Goal: Task Accomplishment & Management: Use online tool/utility

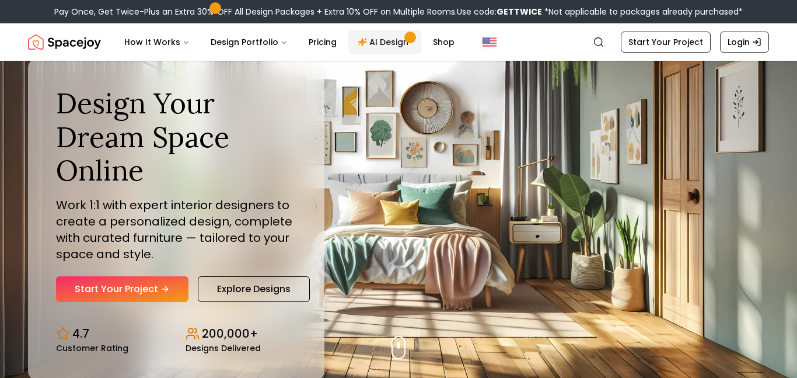
click at [372, 39] on link "AI Design" at bounding box center [384, 41] width 73 height 23
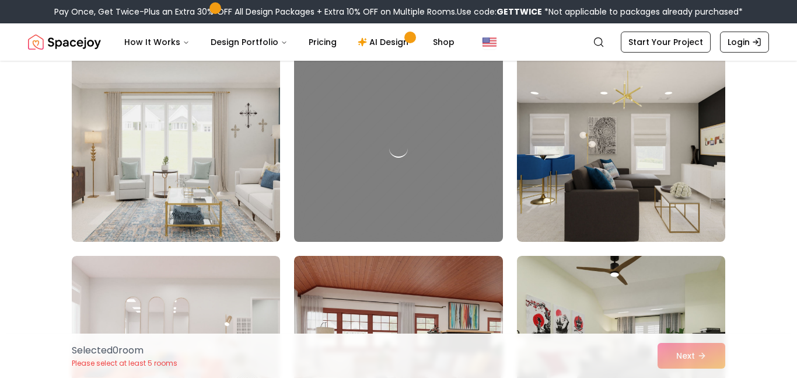
scroll to position [306, 0]
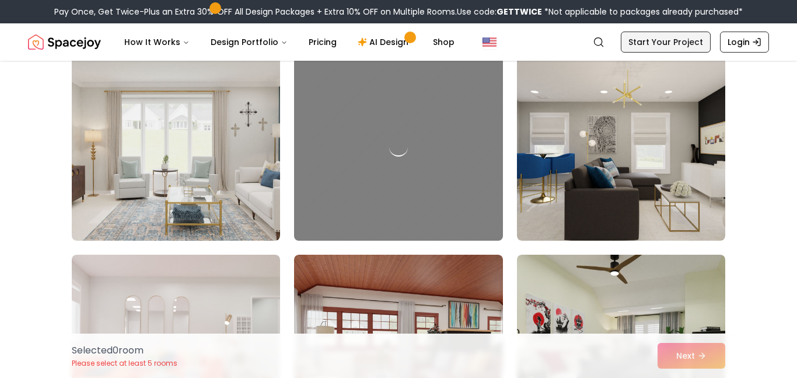
click at [659, 34] on link "Start Your Project" at bounding box center [666, 42] width 90 height 21
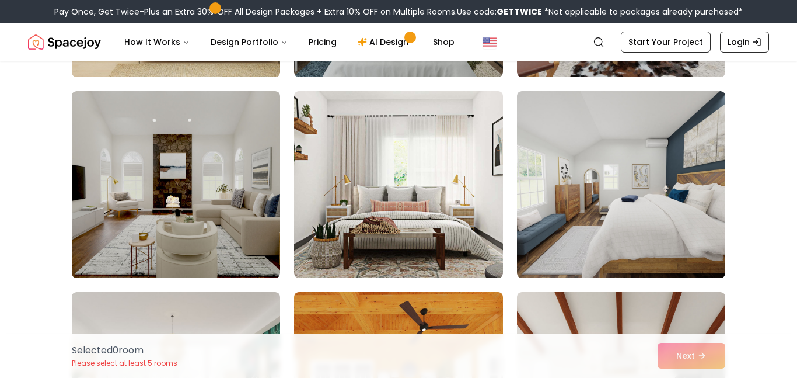
scroll to position [382, 0]
